Goal: Transaction & Acquisition: Subscribe to service/newsletter

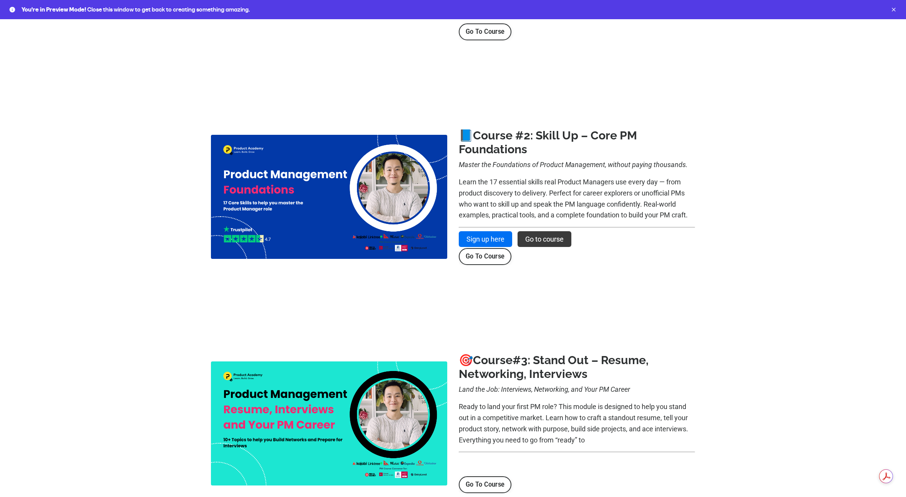
click at [538, 244] on link "Go to course" at bounding box center [545, 239] width 54 height 16
click at [490, 239] on link "Sign up here" at bounding box center [485, 239] width 53 height 16
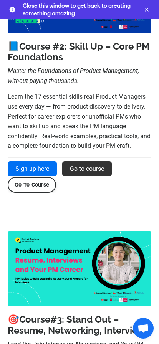
scroll to position [513, 0]
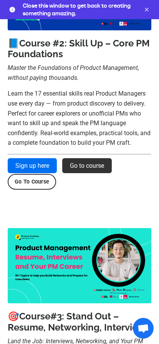
click at [118, 204] on div at bounding box center [79, 72] width 159 height 274
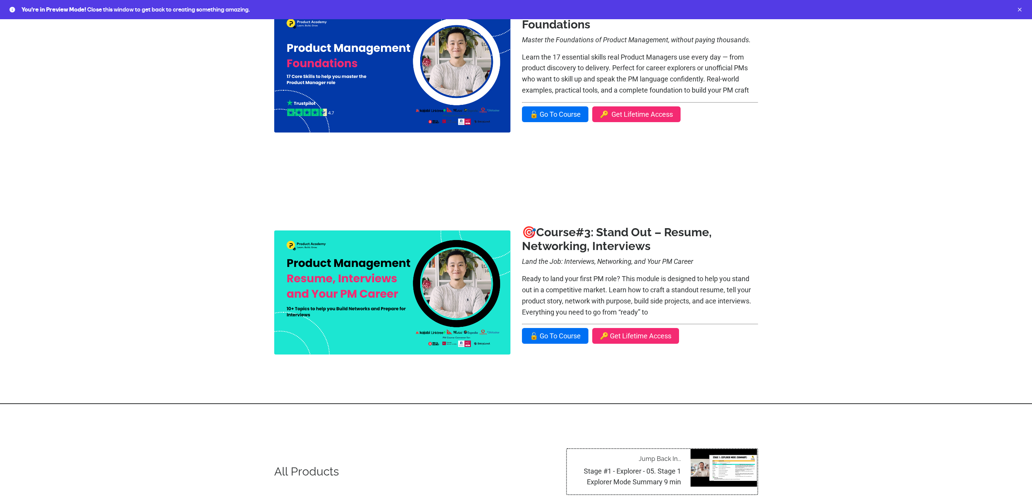
scroll to position [395, 0]
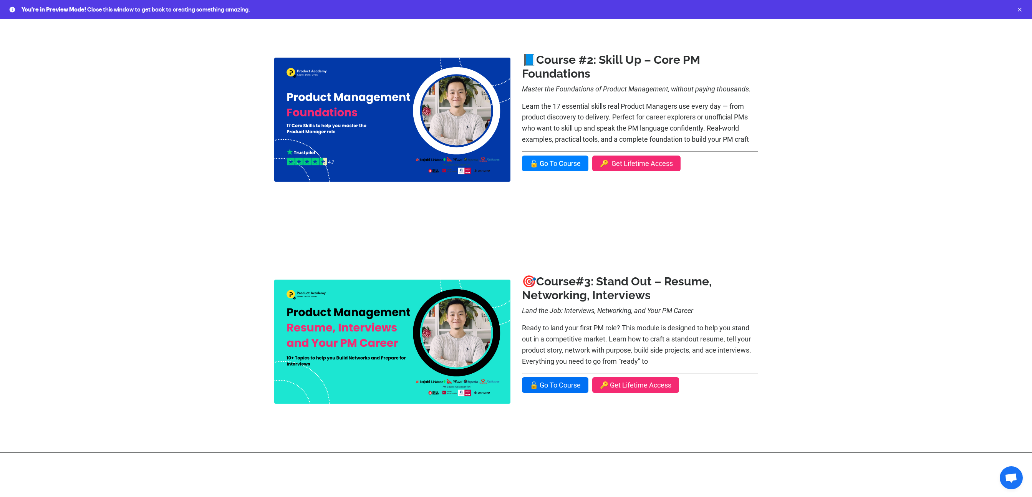
click at [570, 158] on link "🔓 Go To Course" at bounding box center [555, 164] width 66 height 16
click at [640, 158] on link "🔑 Get Lifetime Access" at bounding box center [636, 164] width 88 height 16
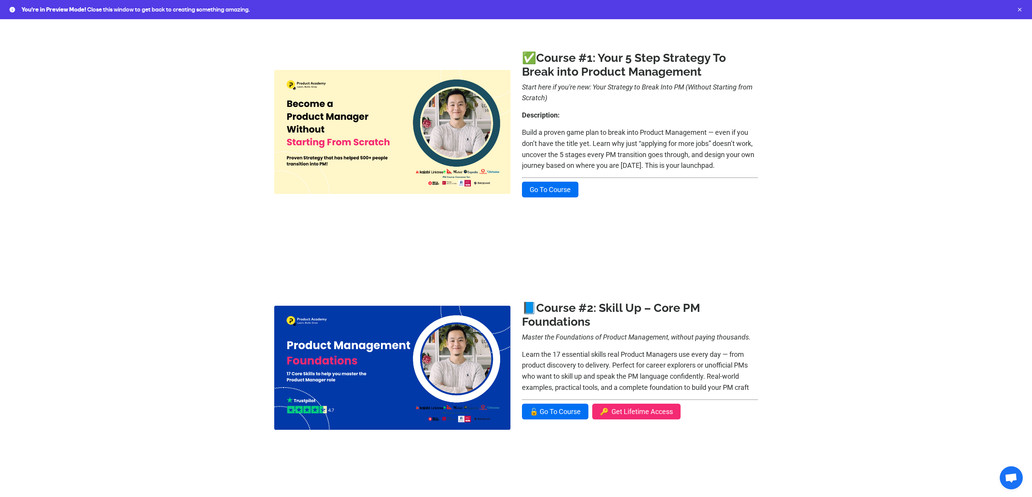
scroll to position [142, 0]
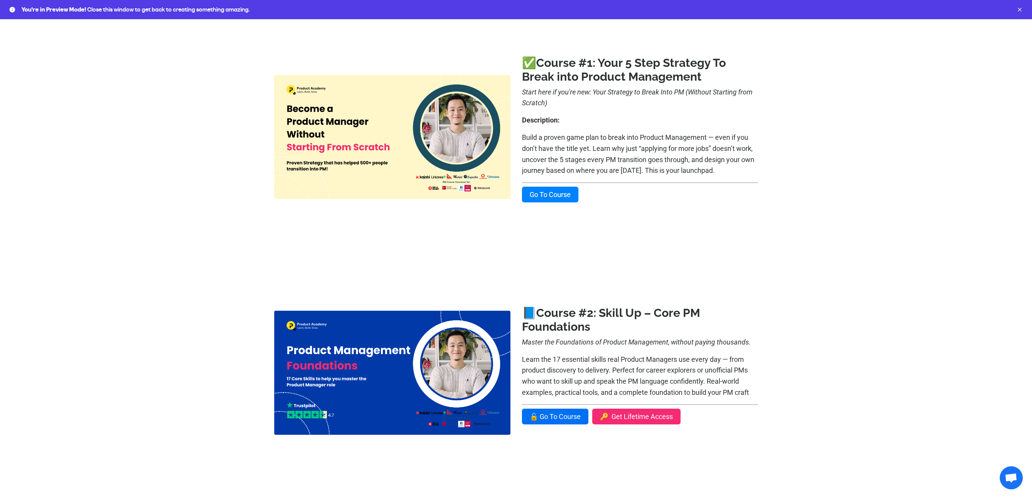
click at [528, 187] on link "Go To Course" at bounding box center [550, 195] width 56 height 16
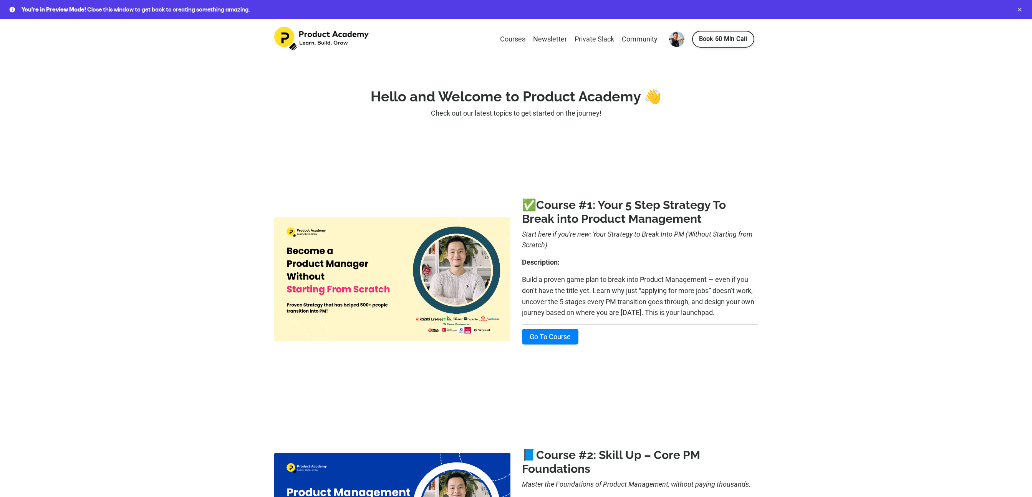
click at [566, 336] on link "Go To Course" at bounding box center [550, 337] width 56 height 16
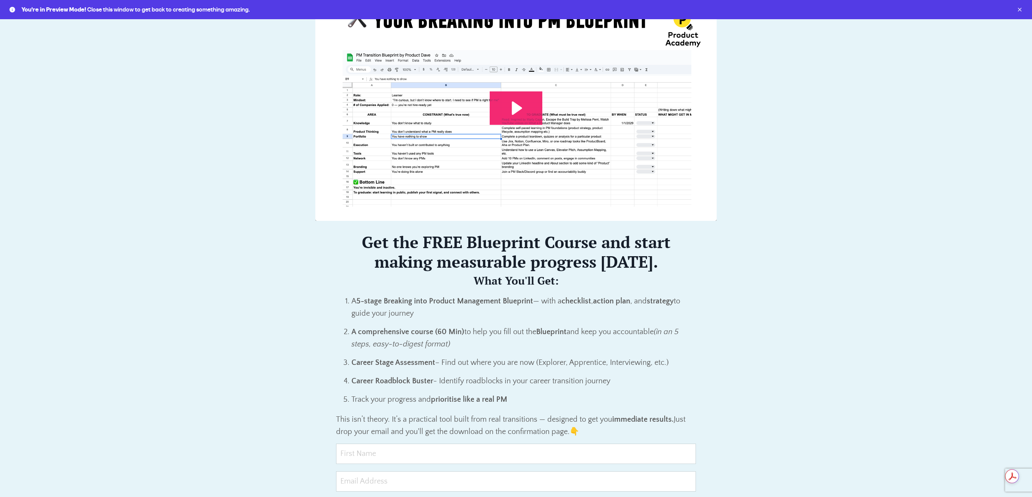
scroll to position [410, 0]
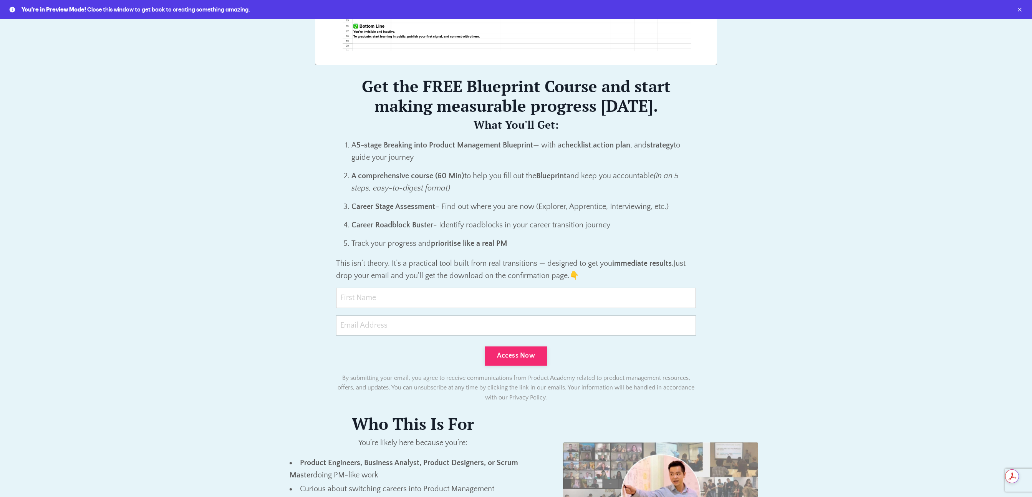
click at [463, 298] on input "text" at bounding box center [516, 298] width 360 height 20
click at [463, 299] on input "text" at bounding box center [516, 298] width 360 height 20
type input "[PERSON_NAME]"
type input "[PERSON_NAME][EMAIL_ADDRESS][DOMAIN_NAME]"
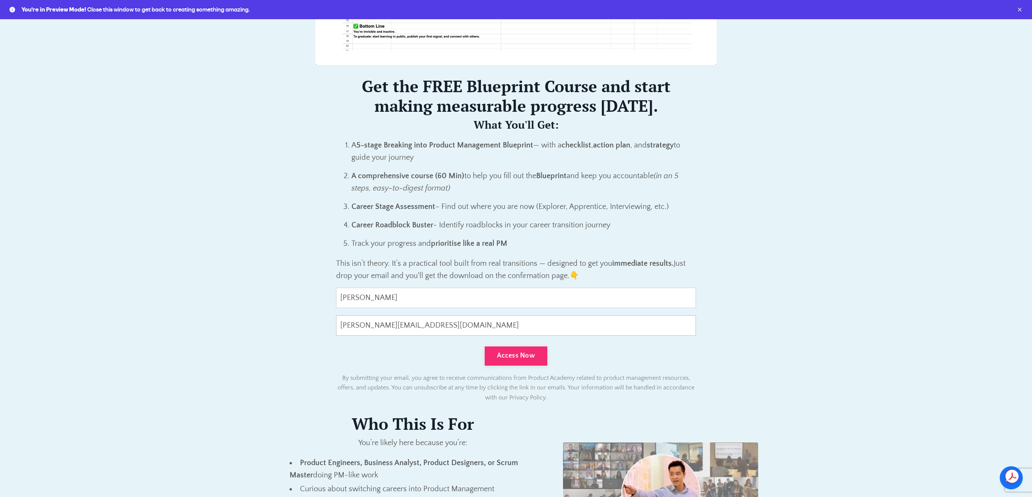
click at [359, 327] on input "[PERSON_NAME][EMAIL_ADDRESS][DOMAIN_NAME]" at bounding box center [516, 325] width 360 height 20
type input "[PERSON_NAME][EMAIL_ADDRESS][DOMAIN_NAME]"
click at [511, 363] on button "Access Now" at bounding box center [516, 356] width 63 height 19
type input "0cAFcWeA72AHT2mjB7FtedrY_mISdhnEOaSTcE9b2KctEwE9O3V_cmXlLxNxITx0mqTNr3ubwty_9FQ…"
